Goal: Information Seeking & Learning: Learn about a topic

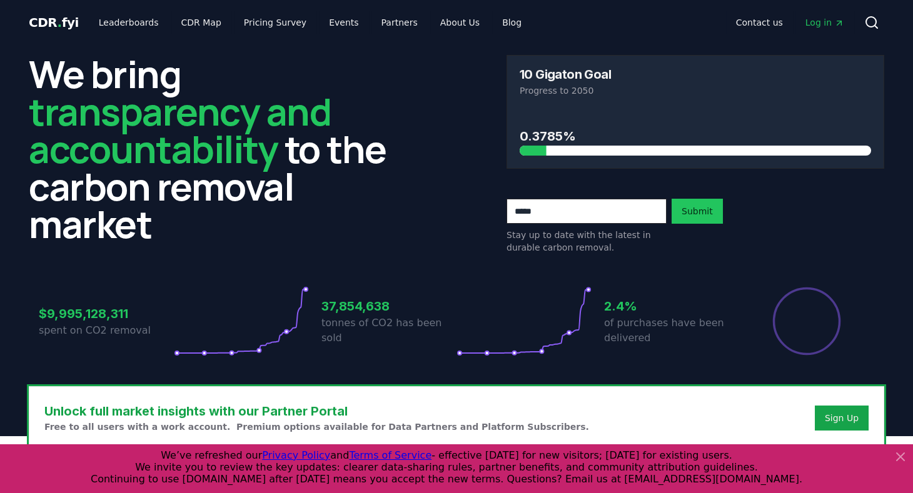
scroll to position [214, 0]
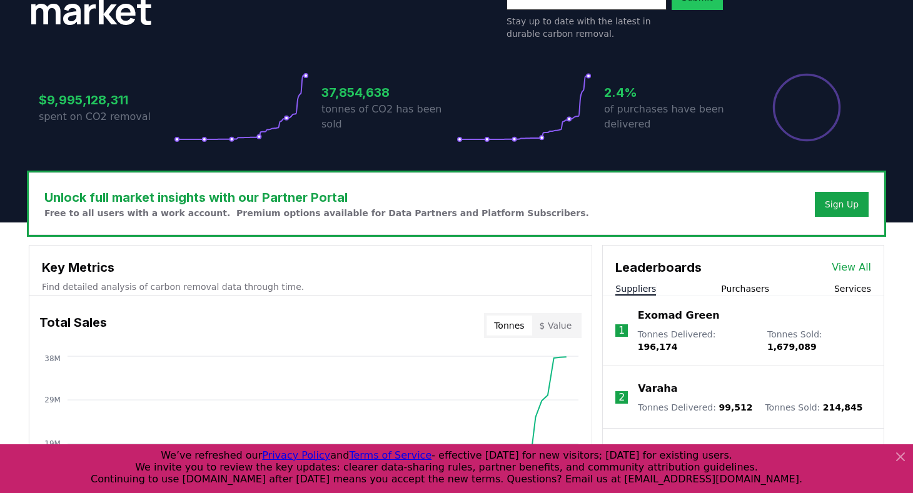
click at [900, 460] on icon at bounding box center [900, 457] width 15 height 15
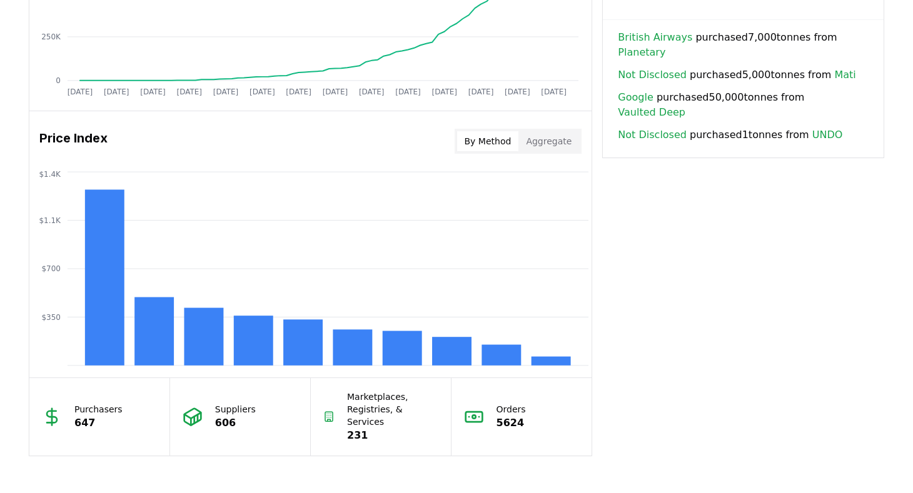
scroll to position [929, 0]
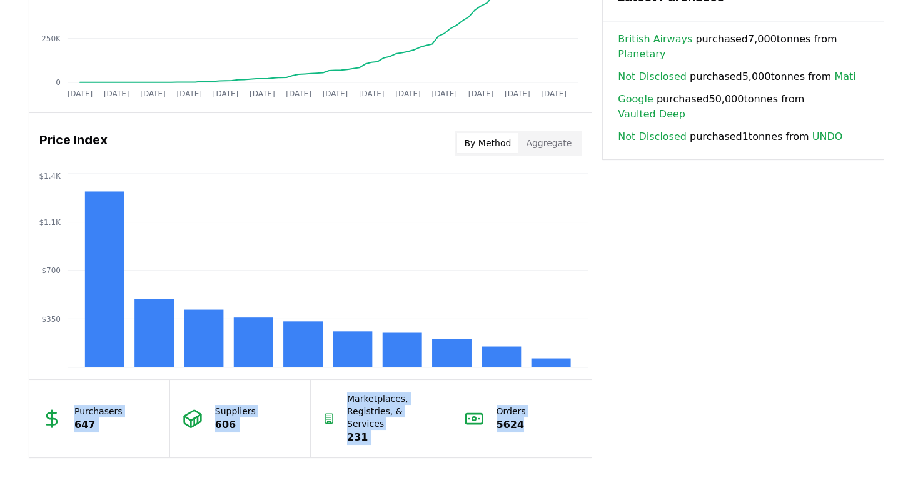
drag, startPoint x: 519, startPoint y: 417, endPoint x: 64, endPoint y: 405, distance: 455.5
click at [64, 405] on div "Purchasers 647 Suppliers 606 Marketplaces, Registries, & Services 231 Orders 56…" at bounding box center [310, 419] width 562 height 78
click at [89, 418] on p "647" at bounding box center [98, 425] width 48 height 15
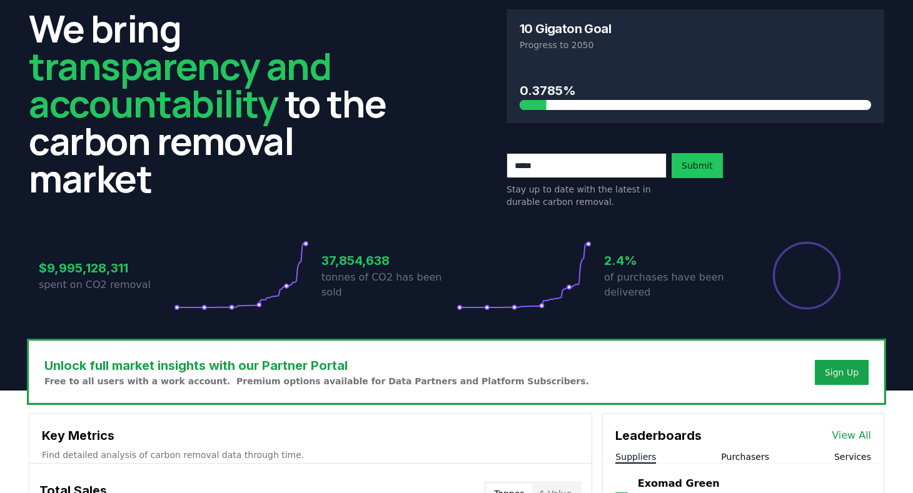
scroll to position [0, 0]
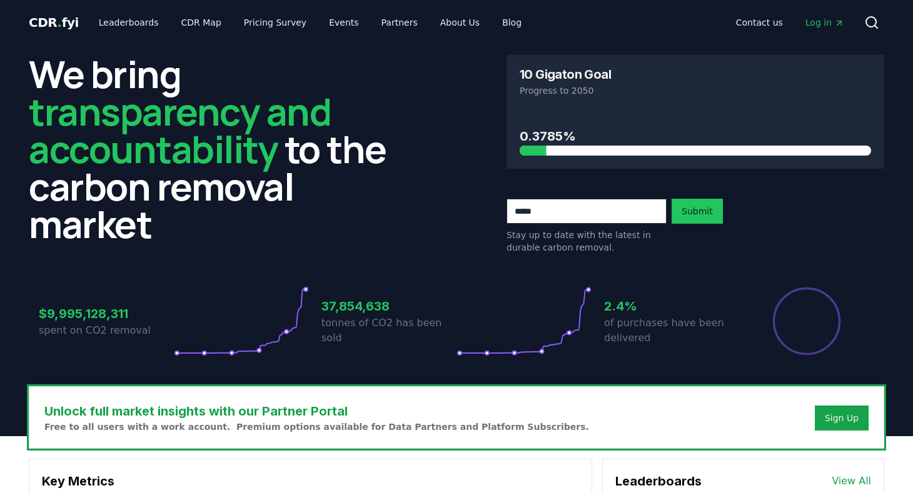
click at [824, 17] on span "Log in" at bounding box center [825, 22] width 39 height 13
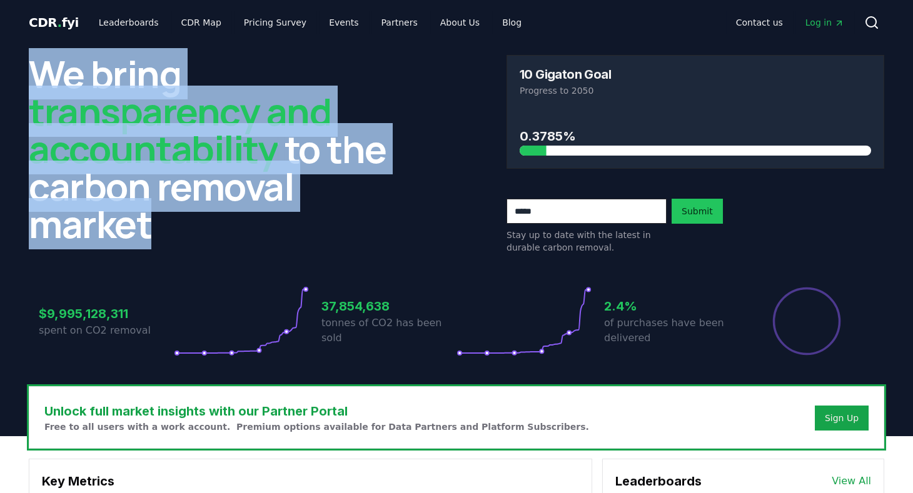
drag, startPoint x: 43, startPoint y: 71, endPoint x: 169, endPoint y: 247, distance: 216.4
click at [169, 247] on div "We bring transparency and accountability to the carbon removal market" at bounding box center [218, 154] width 378 height 199
click at [141, 243] on h2 "We bring transparency and accountability to the carbon removal market" at bounding box center [218, 149] width 378 height 188
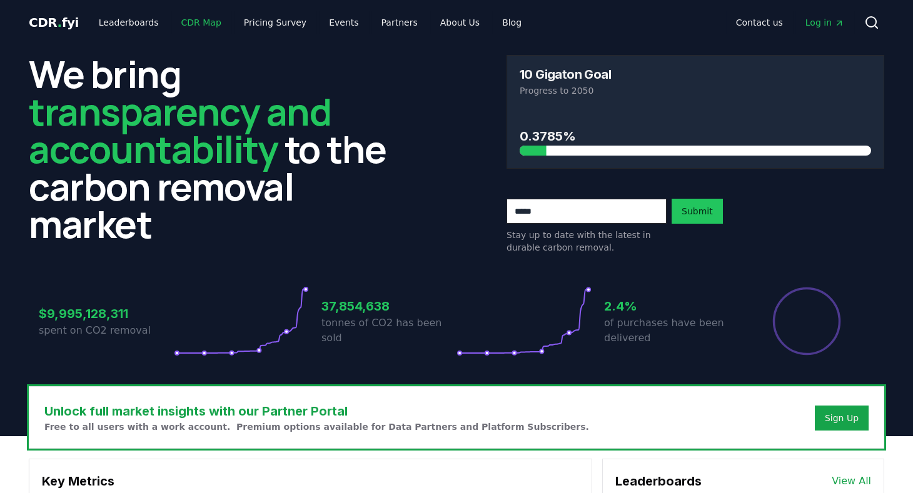
click at [181, 18] on link "CDR Map" at bounding box center [201, 22] width 60 height 23
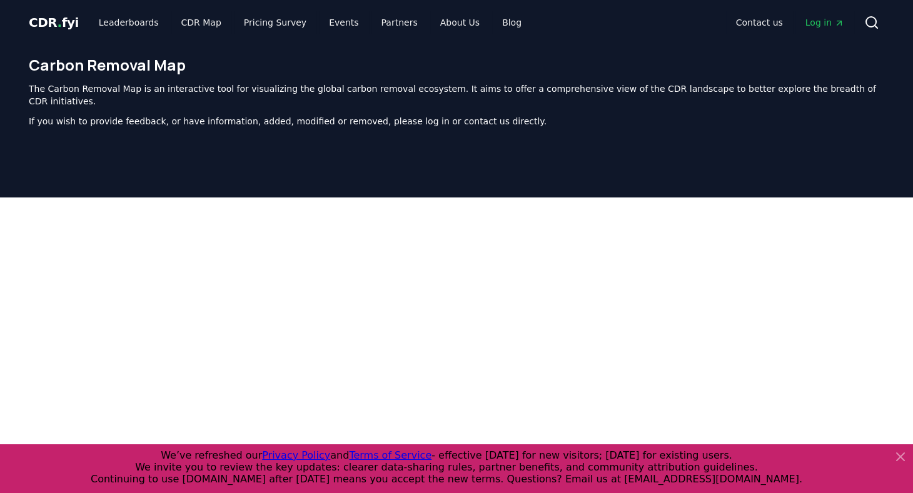
scroll to position [385, 0]
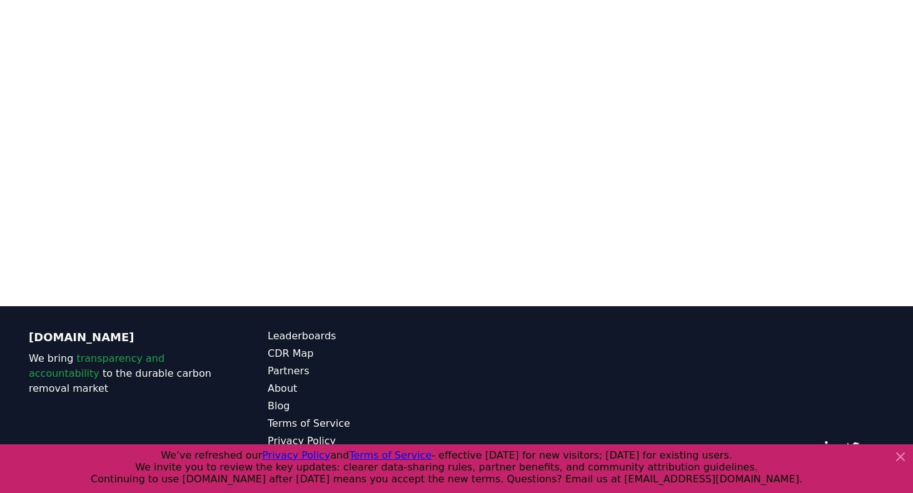
click at [899, 457] on icon at bounding box center [901, 457] width 8 height 8
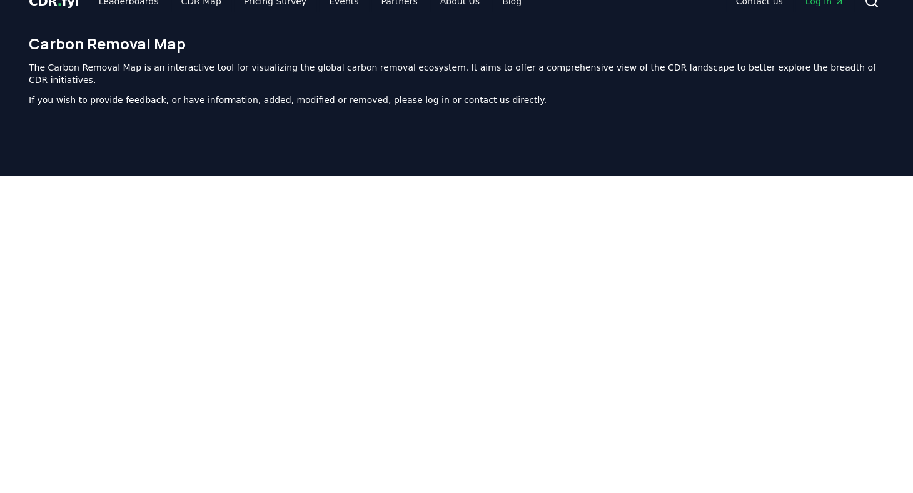
scroll to position [0, 0]
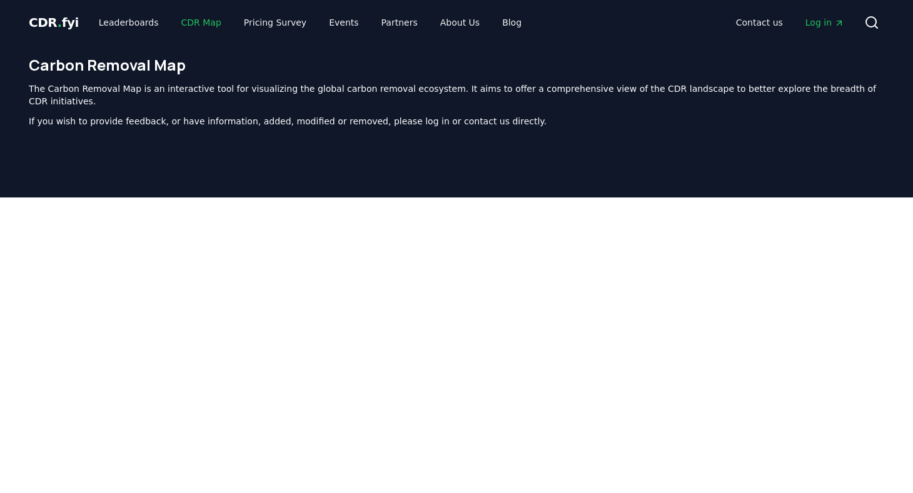
click at [183, 16] on link "CDR Map" at bounding box center [201, 22] width 60 height 23
click at [126, 23] on link "Leaderboards" at bounding box center [129, 22] width 80 height 23
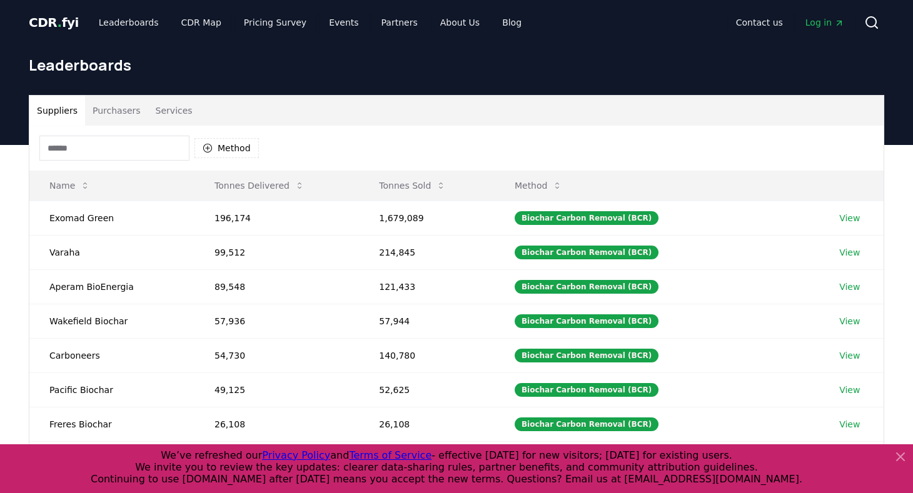
click at [901, 458] on icon at bounding box center [901, 457] width 8 height 8
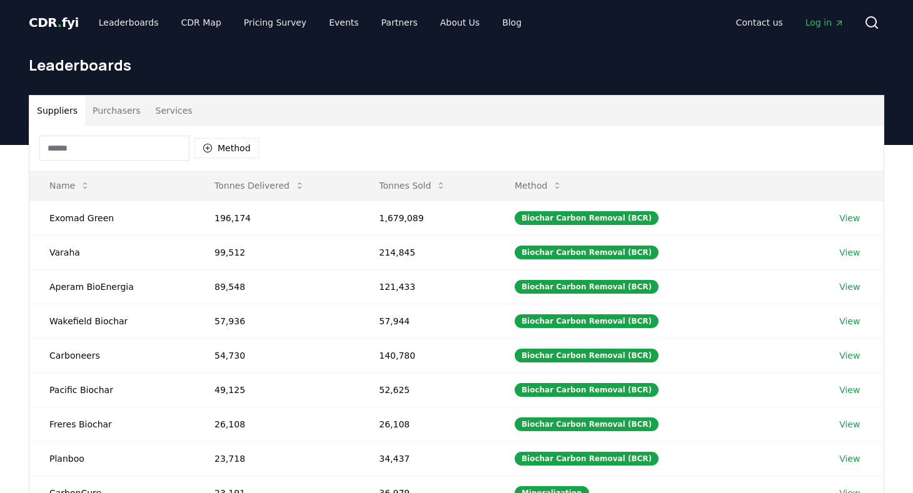
click at [153, 116] on button "Services" at bounding box center [174, 111] width 52 height 30
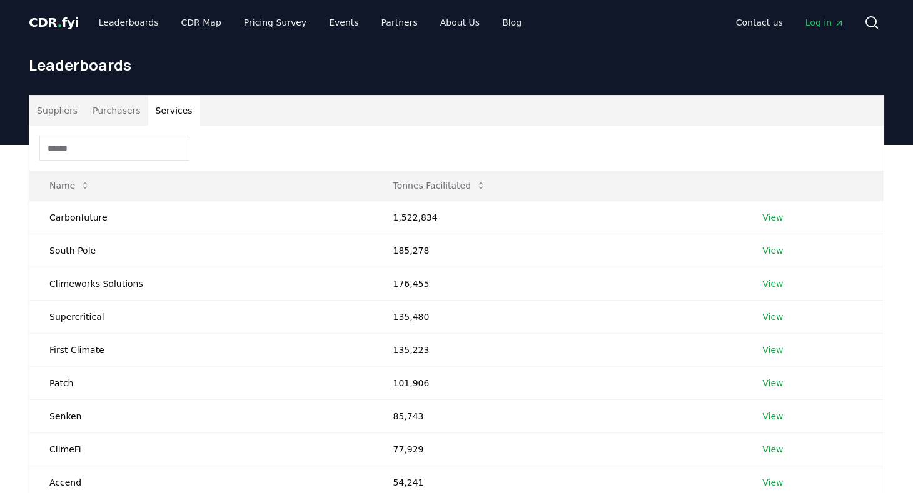
click at [119, 109] on button "Purchasers" at bounding box center [116, 111] width 63 height 30
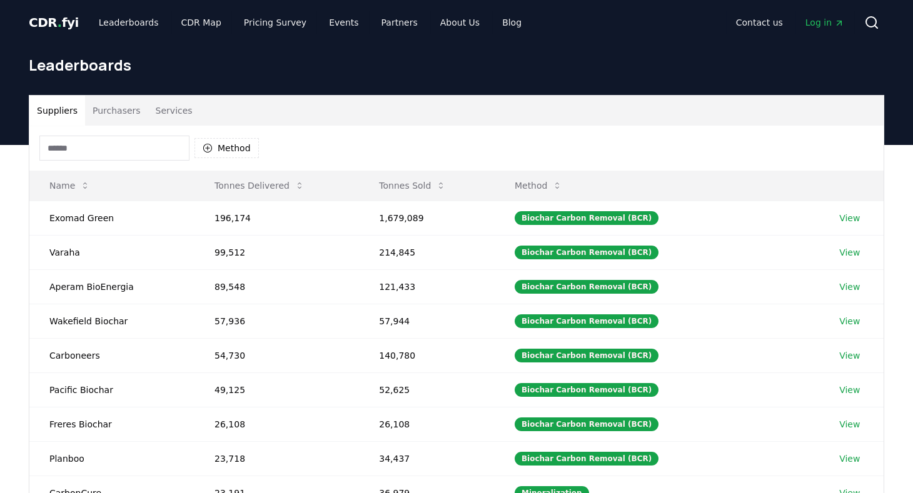
click at [49, 110] on button "Suppliers" at bounding box center [57, 111] width 56 height 30
click at [253, 190] on button "Tonnes Delivered" at bounding box center [260, 185] width 110 height 25
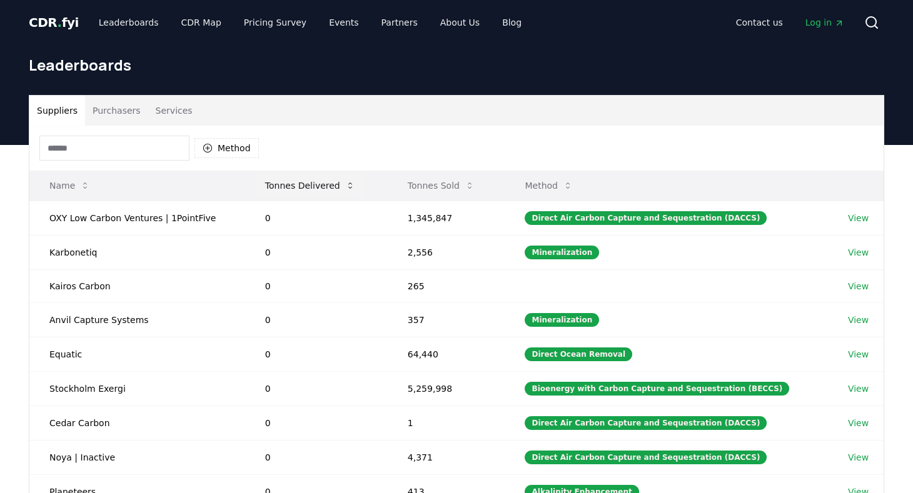
click at [302, 186] on button "Tonnes Delivered" at bounding box center [310, 185] width 110 height 25
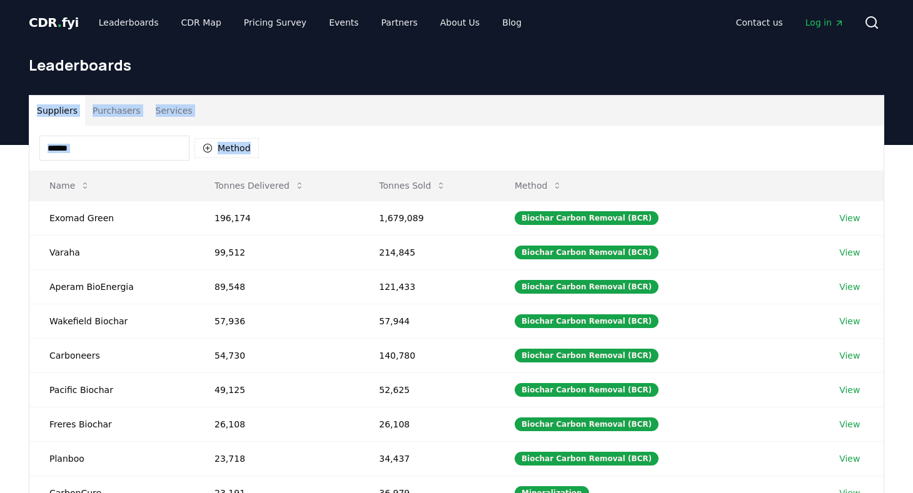
drag, startPoint x: 911, startPoint y: 74, endPoint x: 921, endPoint y: 229, distance: 155.5
click at [912, 229] on html "CDR . fyi Leaderboards CDR Map Pricing Survey Events Partners About Us Blog Con…" at bounding box center [456, 423] width 913 height 846
click at [886, 210] on div "Suppliers Purchasers Services Method Name Tonnes Delivered Tonnes Sold Method E…" at bounding box center [457, 345] width 876 height 501
click at [540, 191] on button "Method" at bounding box center [539, 185] width 68 height 25
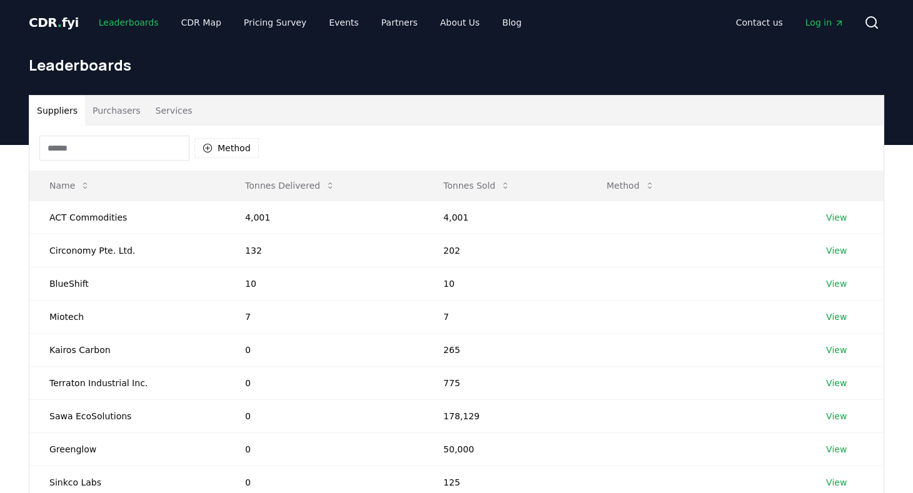
click at [128, 24] on link "Leaderboards" at bounding box center [129, 22] width 80 height 23
click at [492, 25] on link "Blog" at bounding box center [511, 22] width 39 height 23
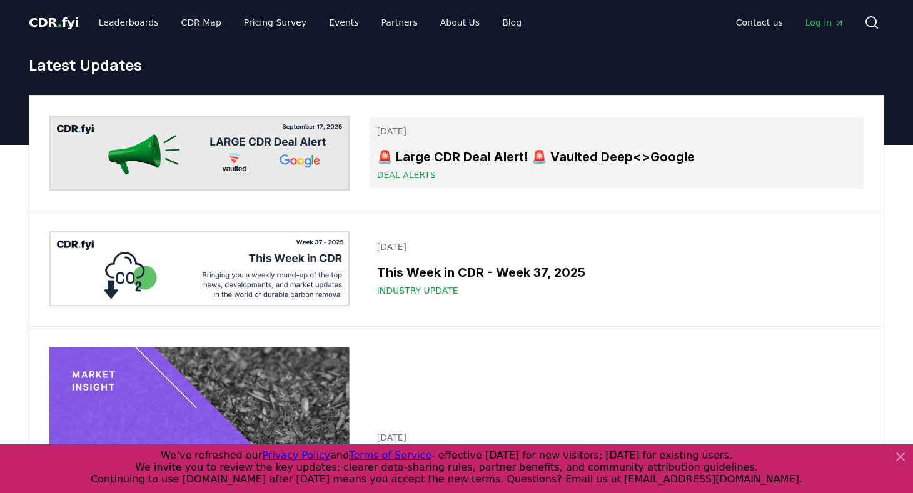
click at [391, 174] on span "Deal Alerts" at bounding box center [406, 175] width 59 height 13
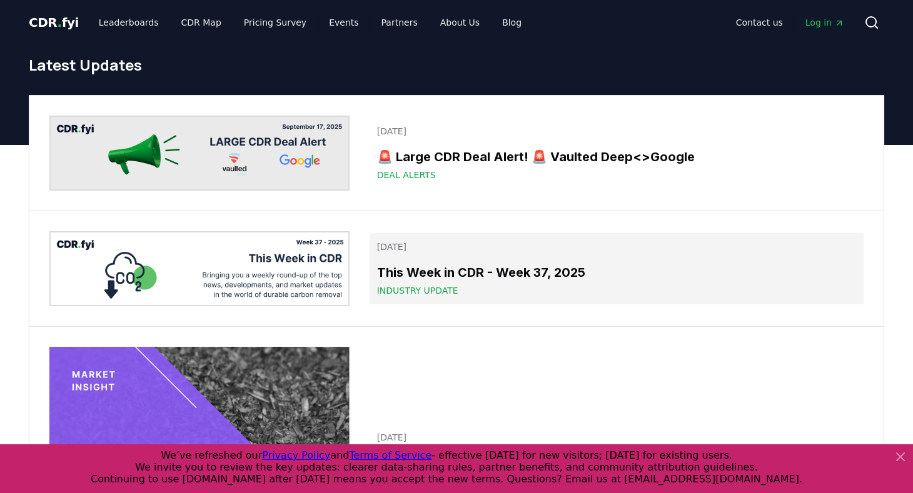
click at [391, 270] on h3 "This Week in CDR - Week 37, 2025" at bounding box center [616, 272] width 479 height 19
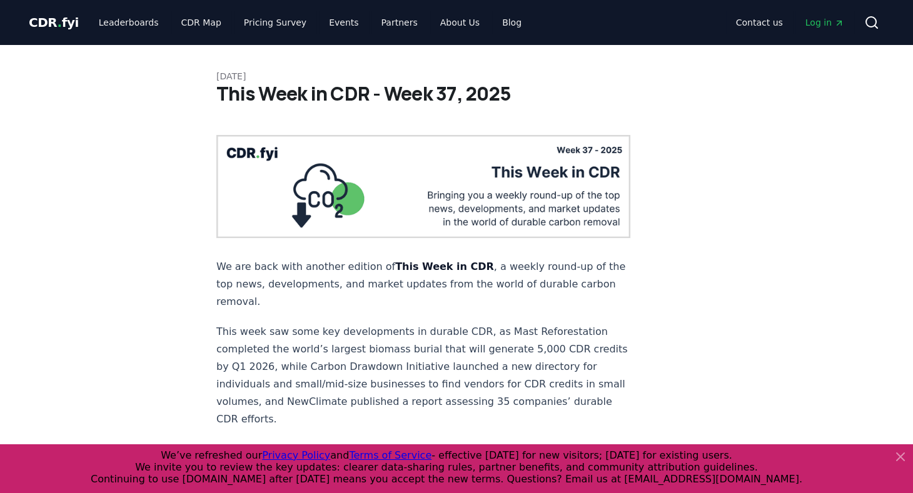
click at [369, 276] on p "We are back with another edition of This Week in CDR , a weekly round-up of the…" at bounding box center [423, 284] width 414 height 53
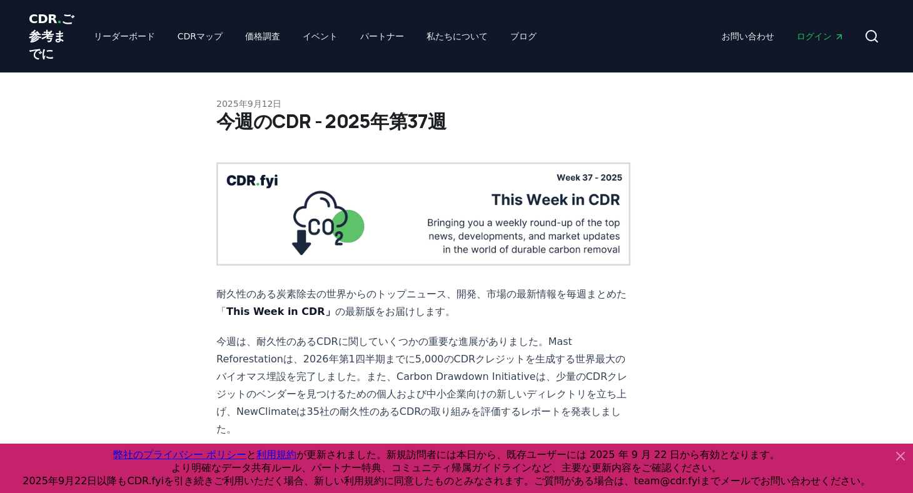
click at [178, 41] on font "CDRマップ" at bounding box center [200, 36] width 45 height 10
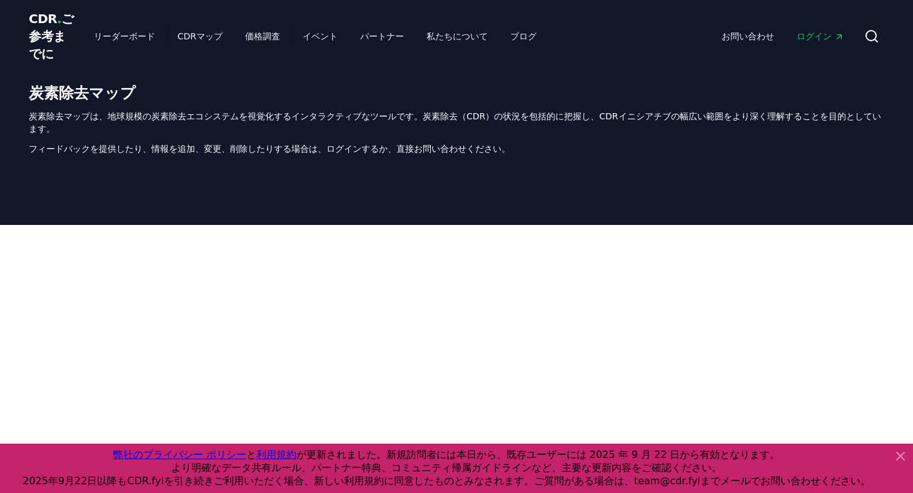
scroll to position [430, 0]
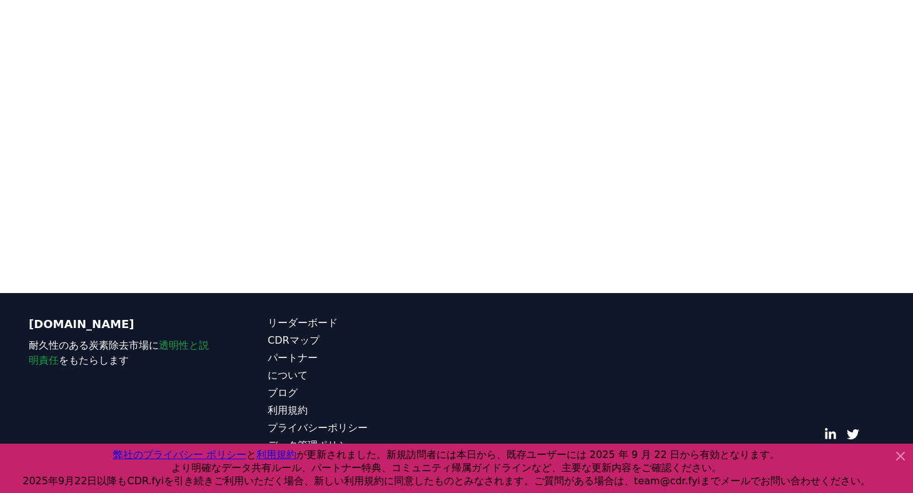
click at [901, 458] on icon at bounding box center [900, 456] width 15 height 15
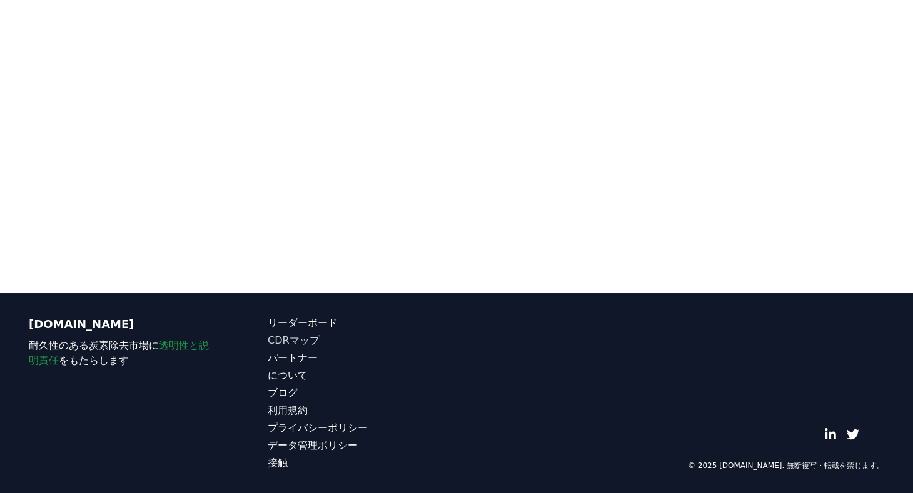
click at [293, 342] on font "CDRマップ" at bounding box center [294, 341] width 52 height 12
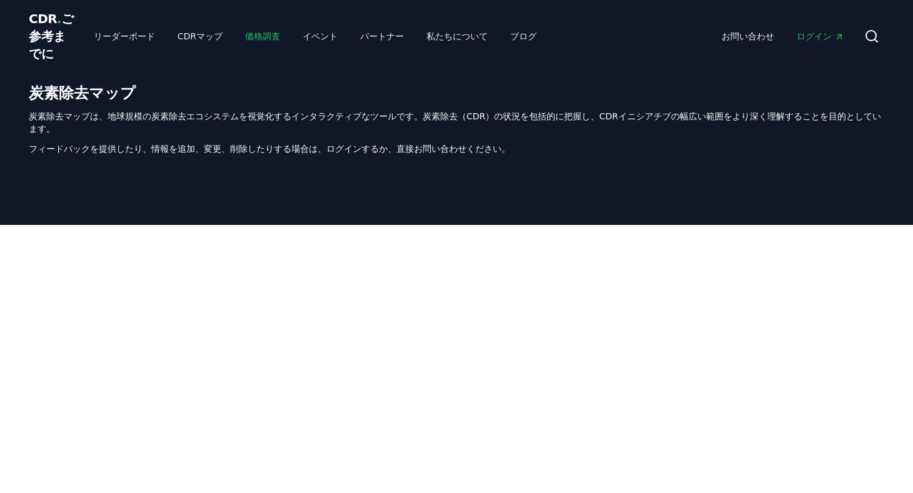
click at [245, 41] on font "価格調査" at bounding box center [262, 36] width 35 height 10
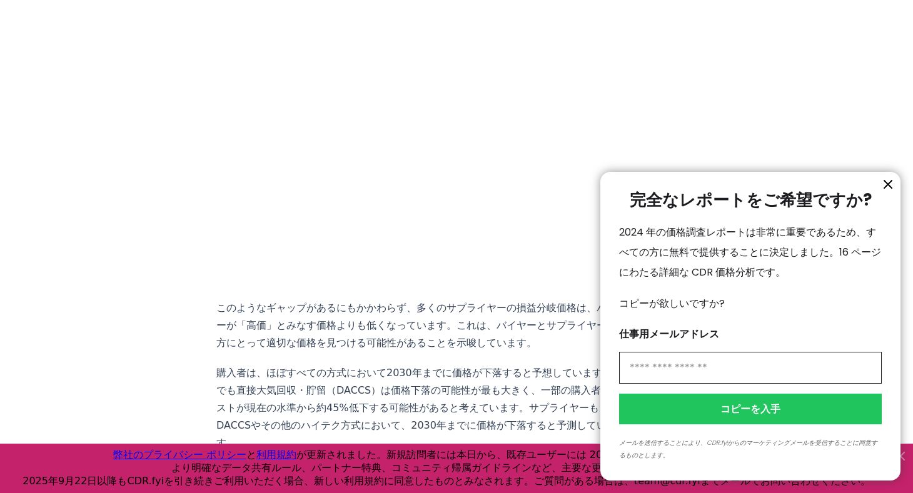
scroll to position [974, 0]
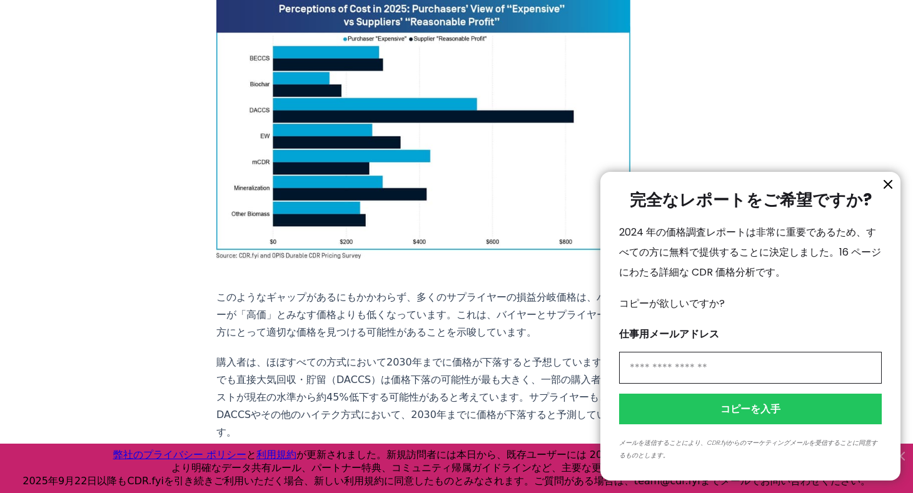
click at [894, 189] on icon "情報" at bounding box center [888, 184] width 15 height 15
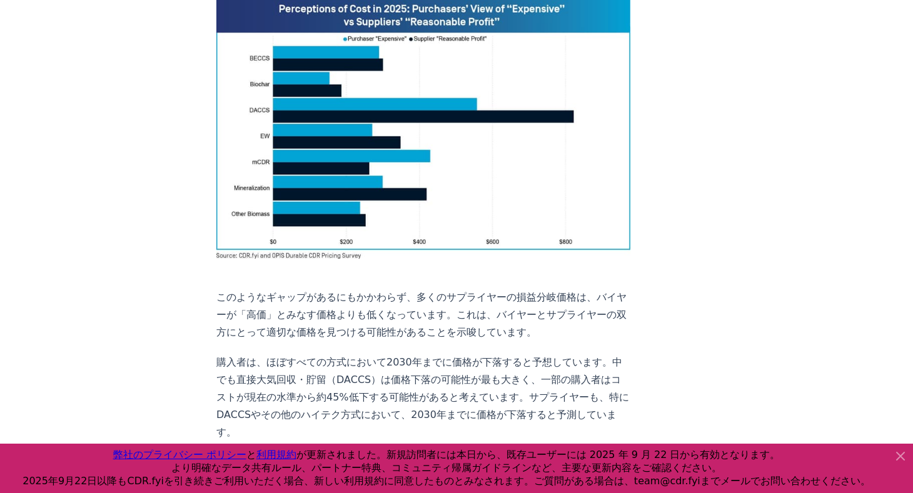
click at [902, 458] on icon at bounding box center [901, 457] width 8 height 8
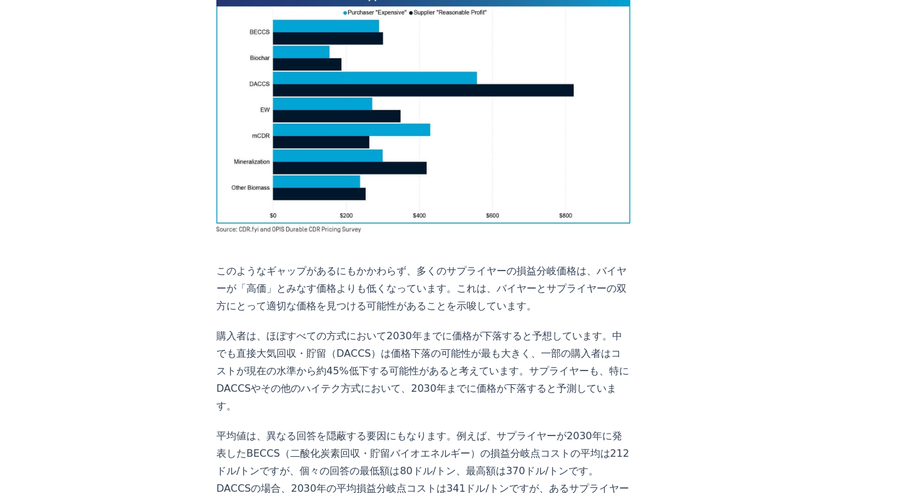
scroll to position [1024, 0]
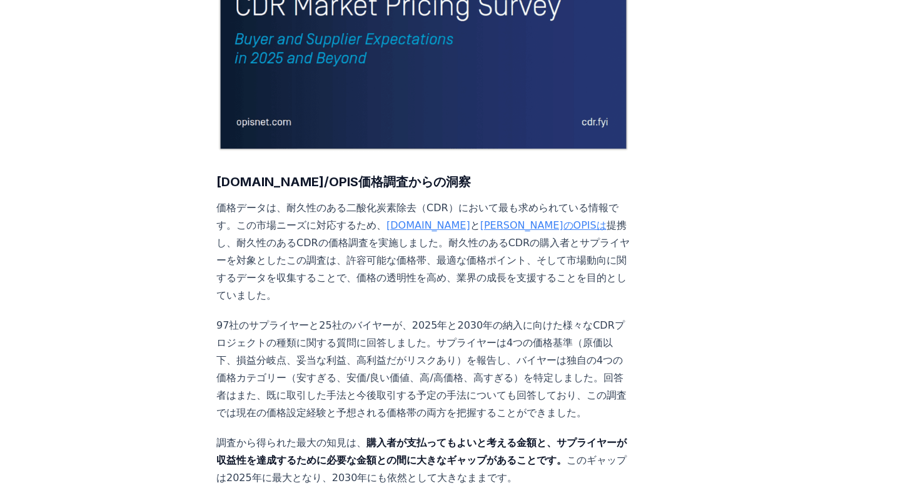
scroll to position [17, 0]
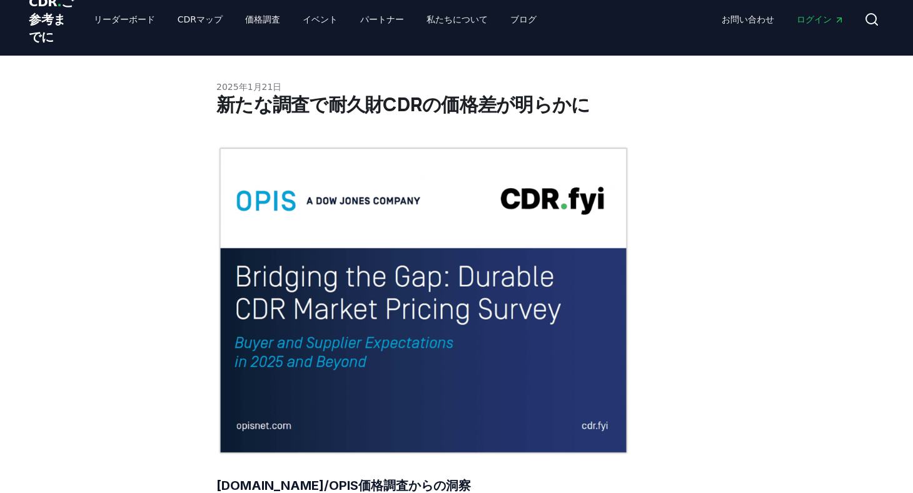
click at [252, 254] on img at bounding box center [423, 301] width 414 height 310
click at [106, 24] on font "リーダーボード" at bounding box center [124, 19] width 61 height 10
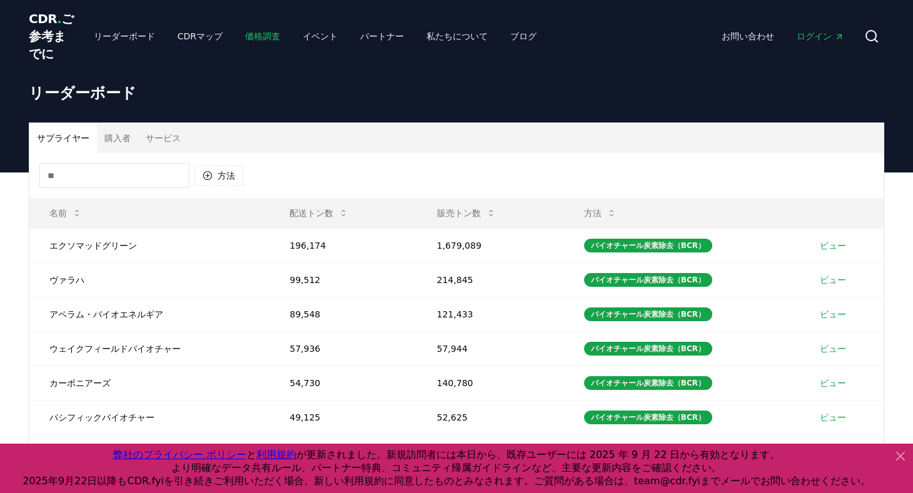
click at [245, 41] on font "価格調査" at bounding box center [262, 36] width 35 height 10
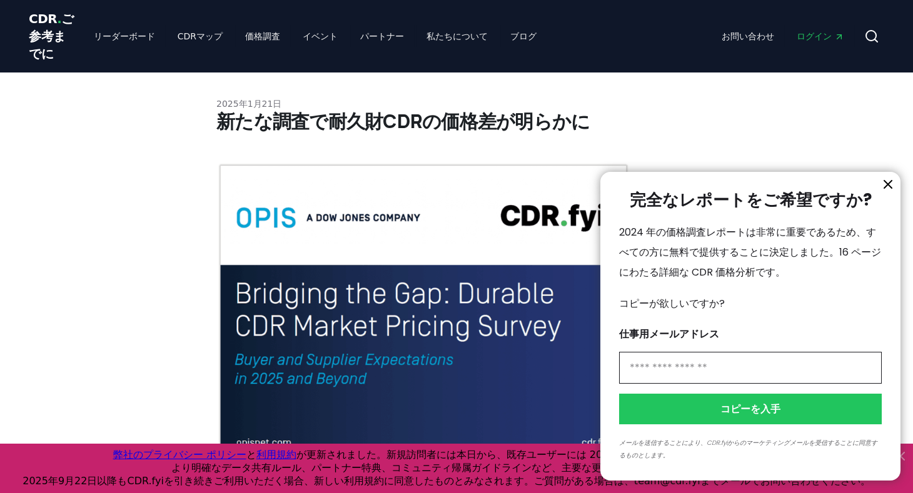
click at [887, 185] on icon "情報" at bounding box center [888, 185] width 8 height 8
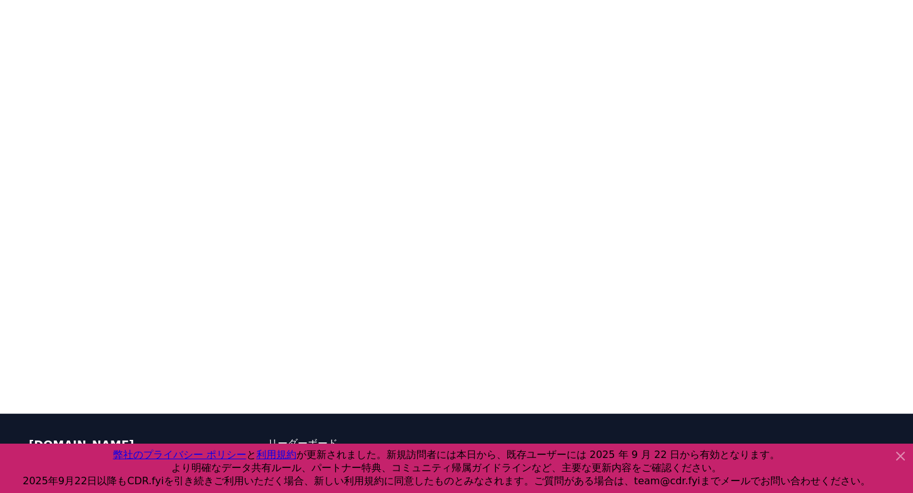
scroll to position [2682, 0]
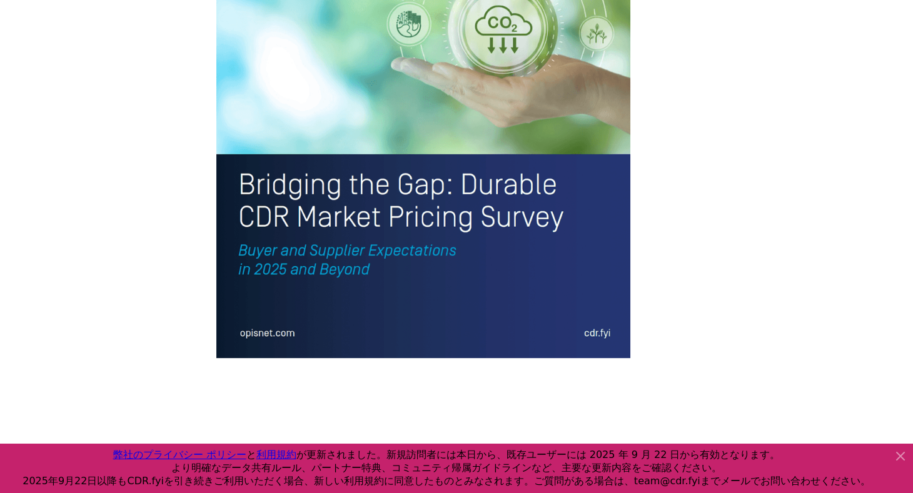
click at [905, 458] on icon at bounding box center [900, 456] width 15 height 15
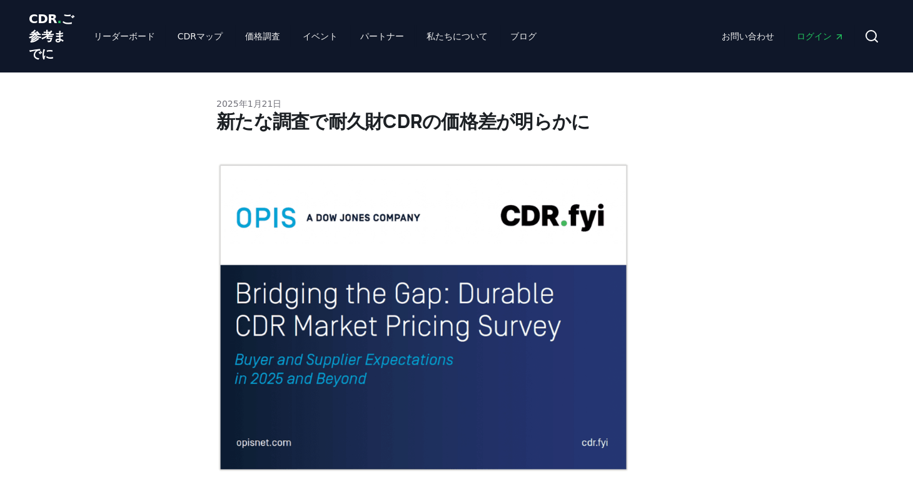
scroll to position [20, 0]
